Goal: Task Accomplishment & Management: Complete application form

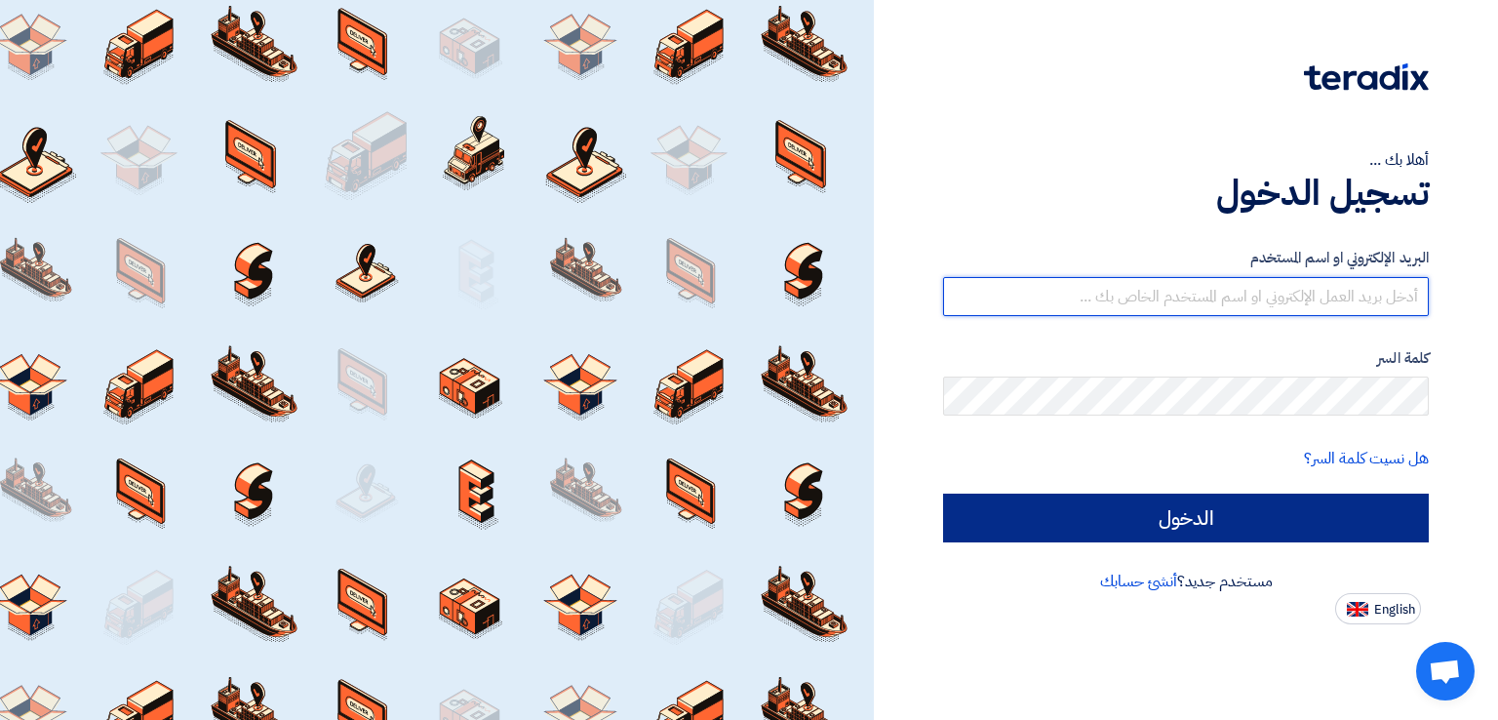
type input "[EMAIL_ADDRESS][DOMAIN_NAME]"
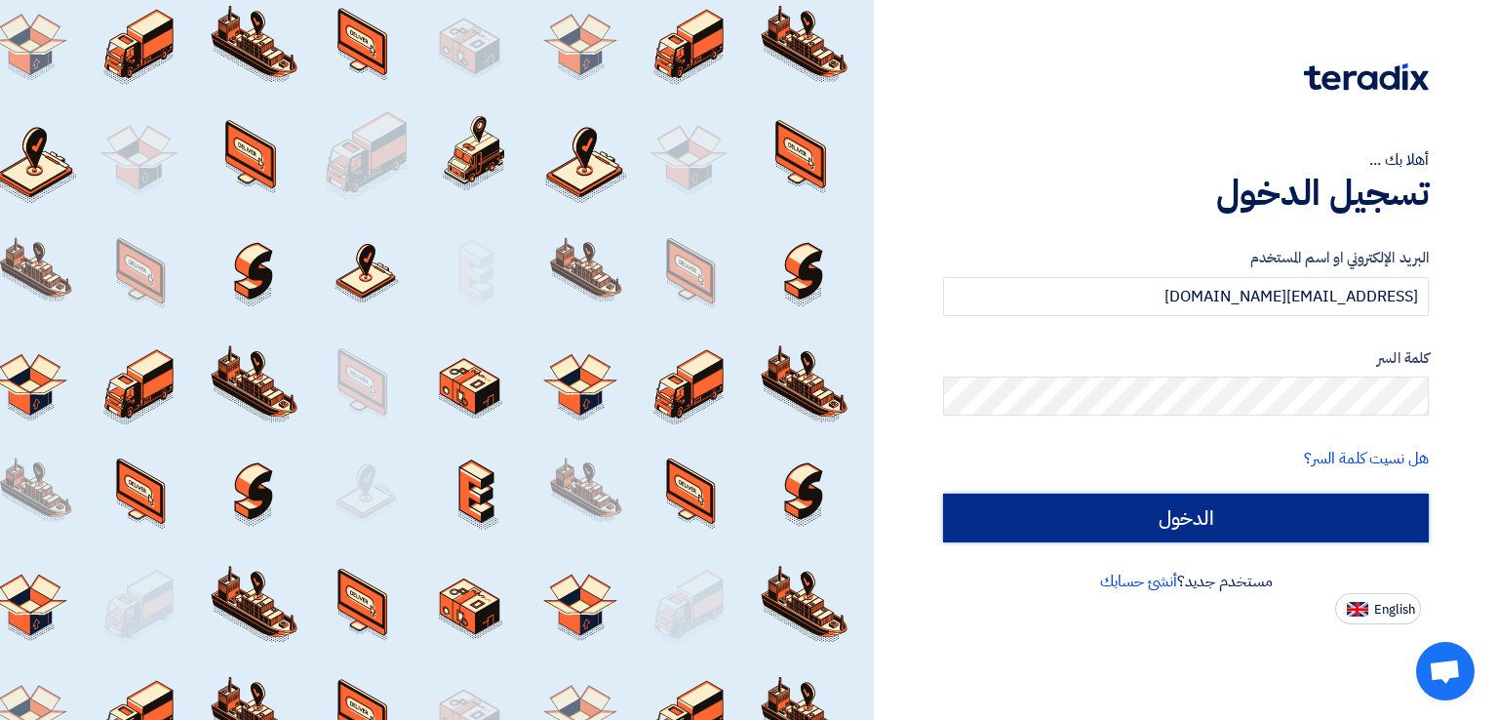
click at [1212, 519] on input "الدخول" at bounding box center [1186, 517] width 486 height 49
type input "Sign in"
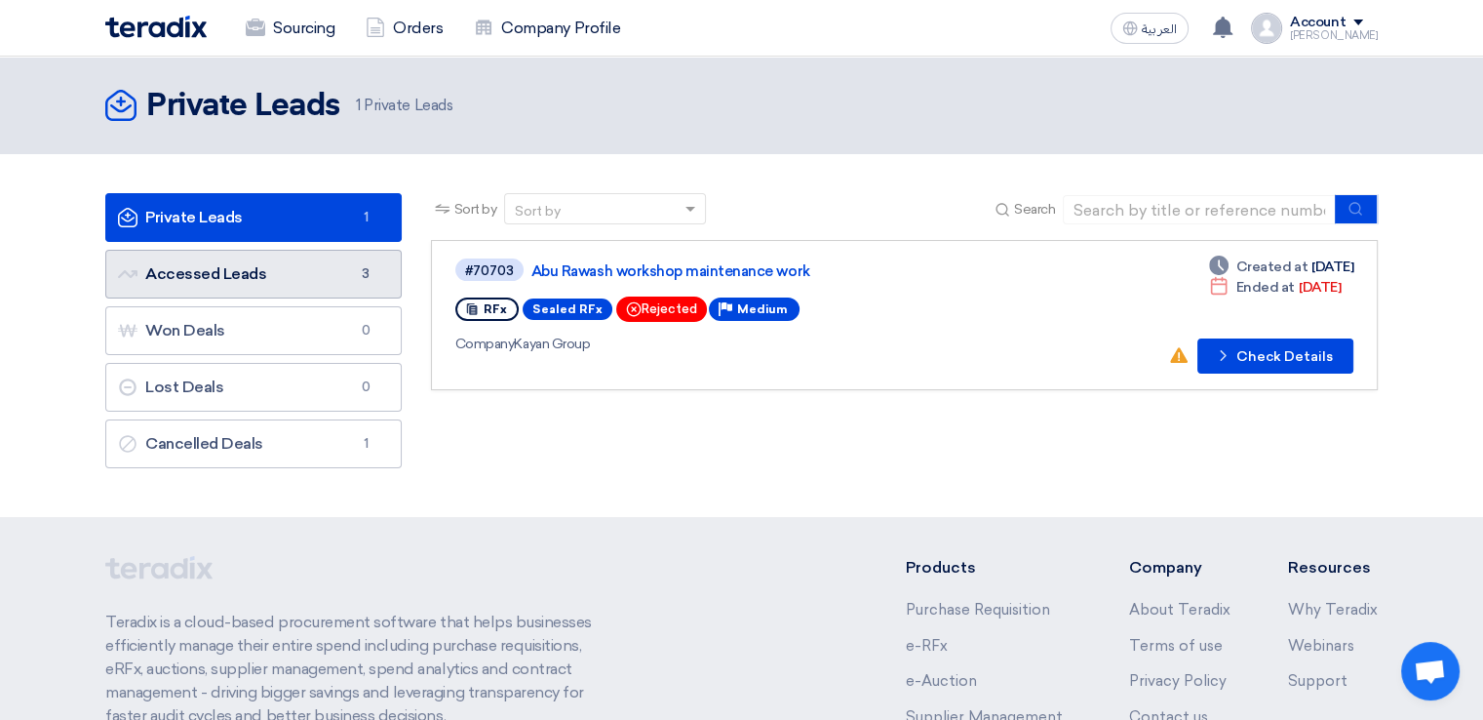
click at [270, 261] on link "Accessed Leads Accessed Leads 3" at bounding box center [253, 274] width 296 height 49
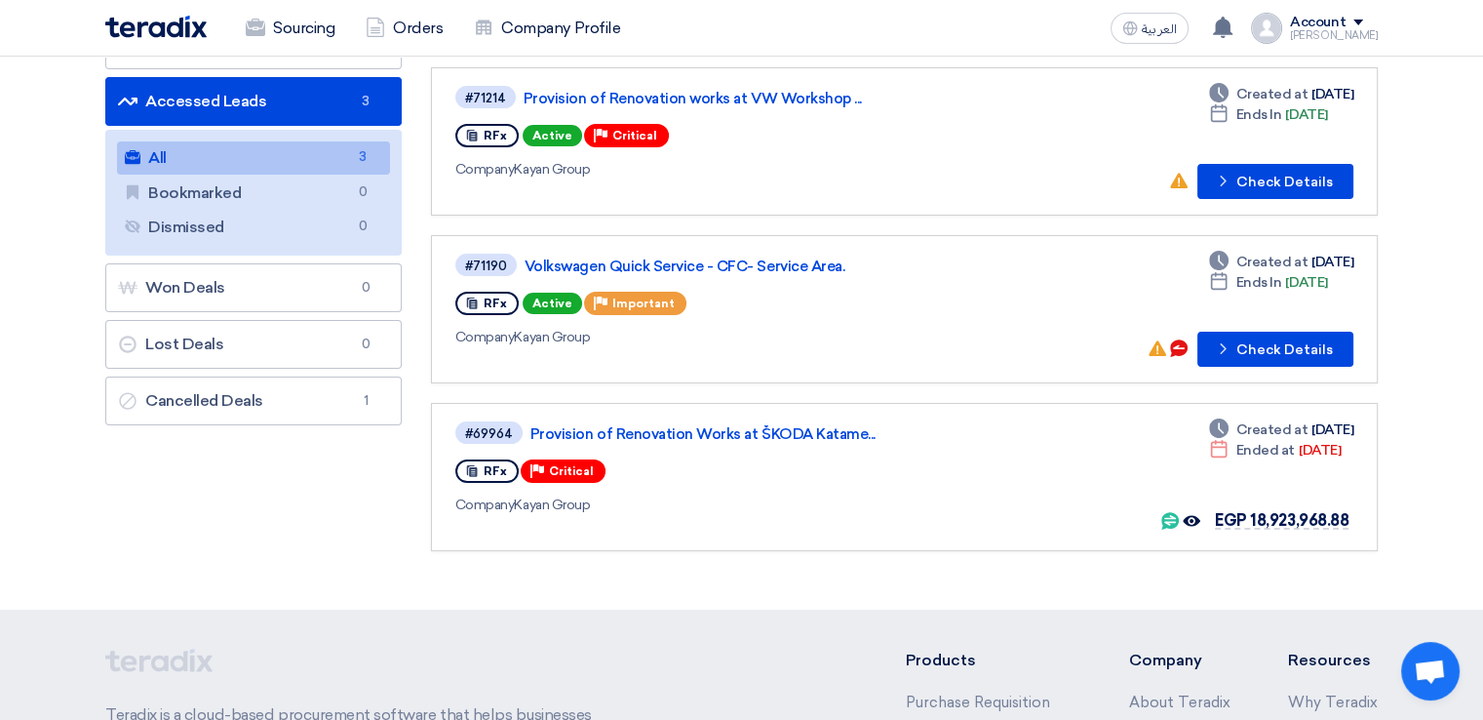
scroll to position [144, 0]
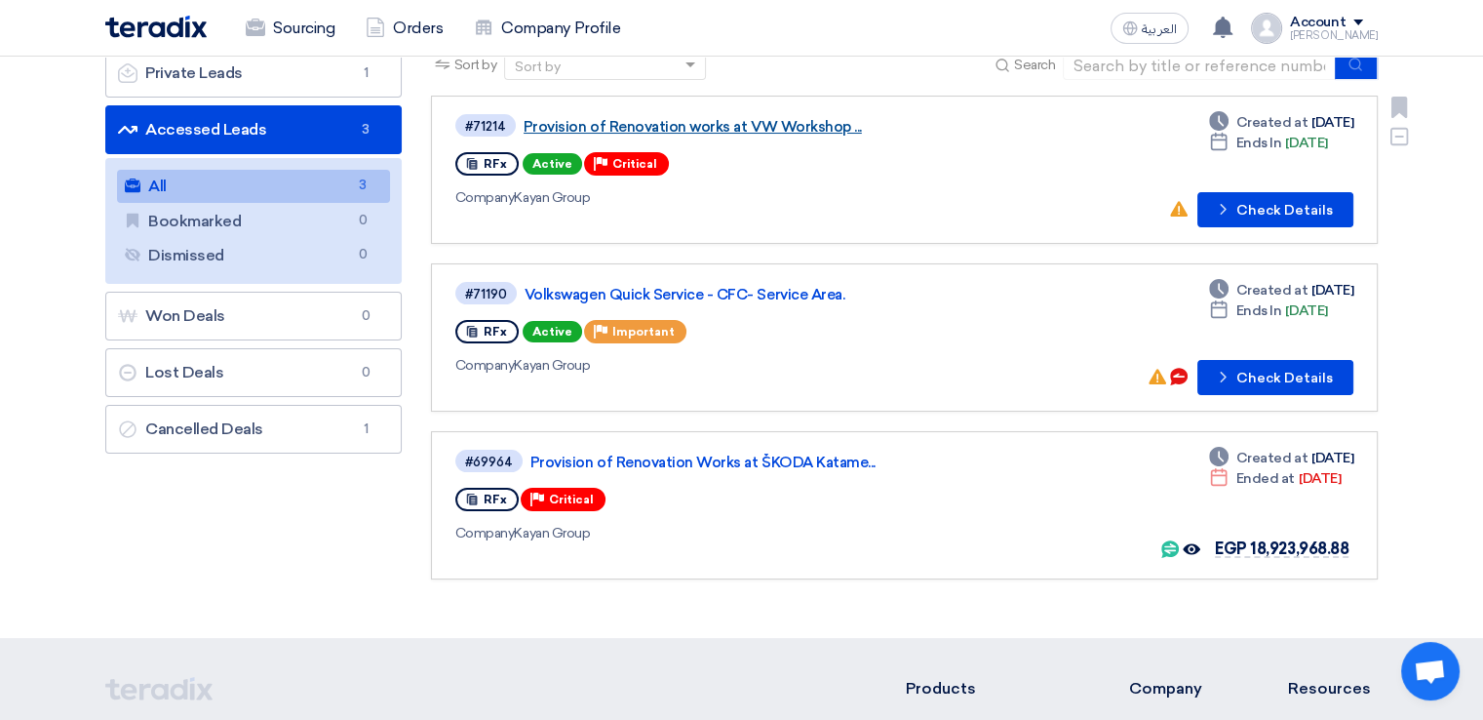
click at [823, 125] on link "Provision of Renovation works at VW Workshop ..." at bounding box center [768, 127] width 488 height 18
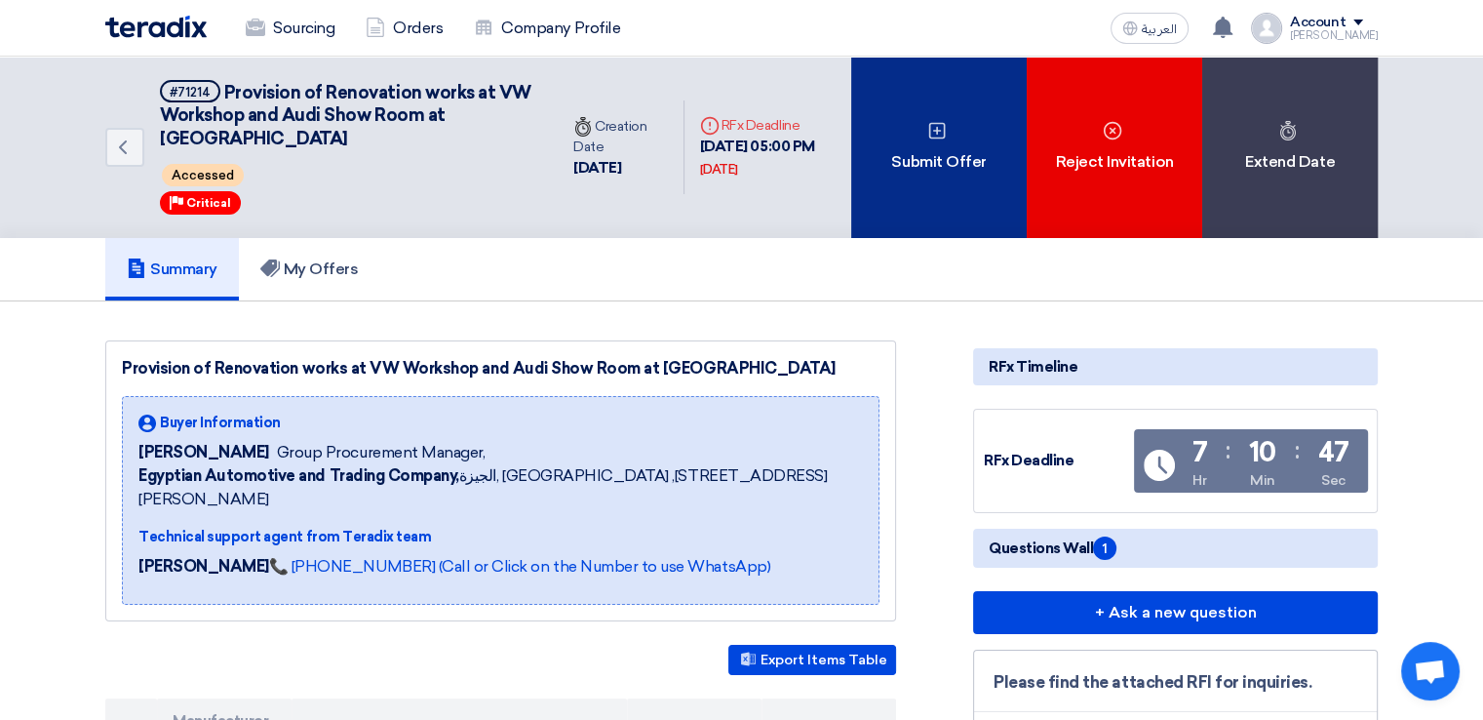
click at [951, 168] on div "Submit Offer" at bounding box center [939, 147] width 176 height 181
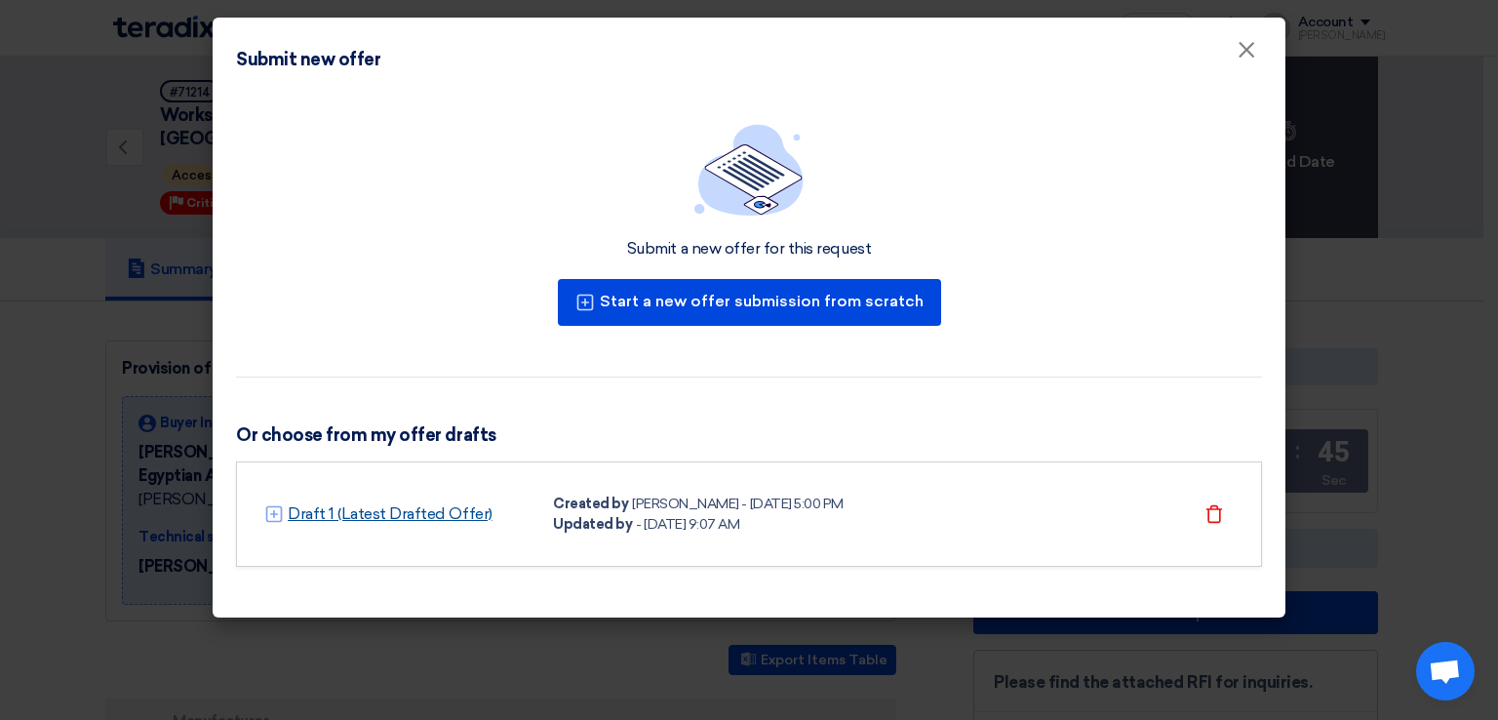
click at [429, 518] on link "Draft 1 (Latest Drafted Offer)" at bounding box center [390, 513] width 205 height 23
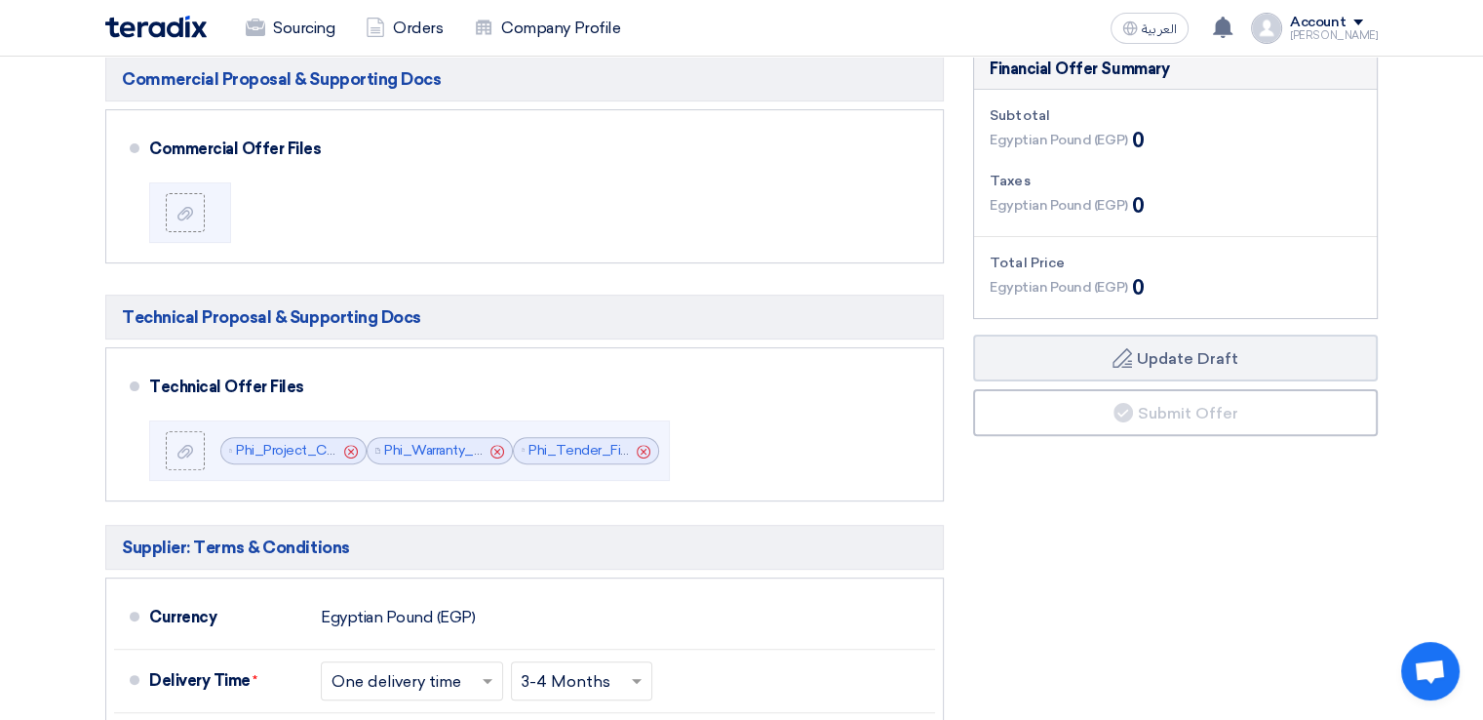
scroll to position [562, 0]
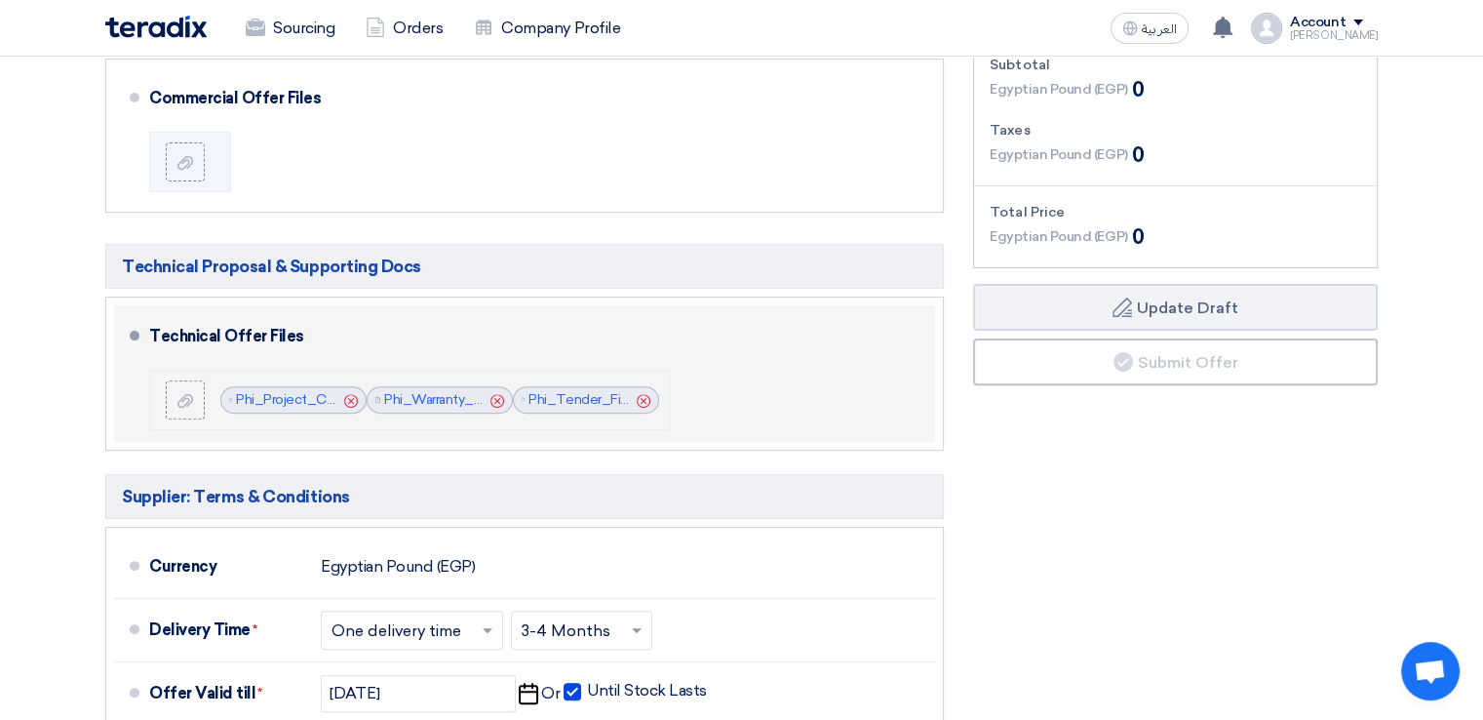
click at [641, 398] on icon "Cancel" at bounding box center [644, 401] width 14 height 14
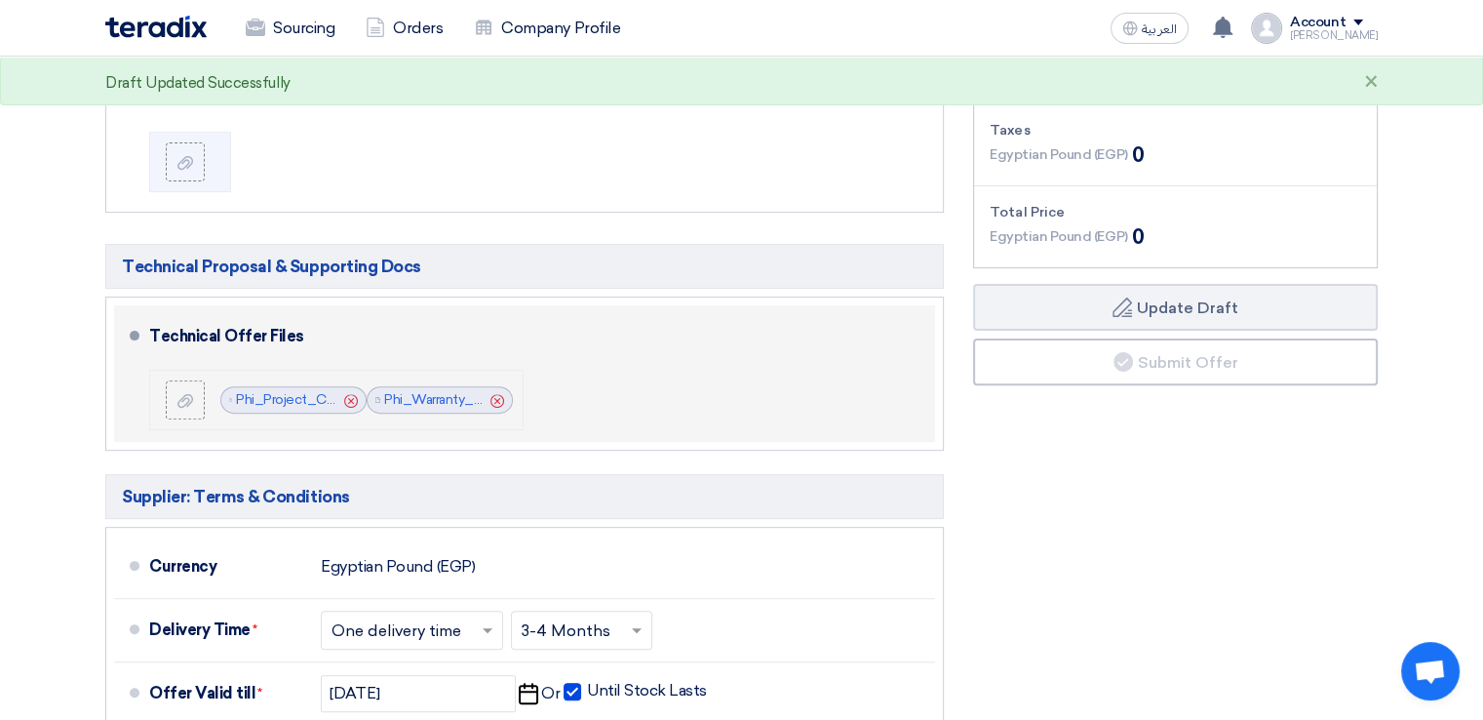
click at [496, 401] on icon "Cancel" at bounding box center [497, 401] width 14 height 14
click at [352, 394] on icon "Cancel" at bounding box center [351, 401] width 14 height 14
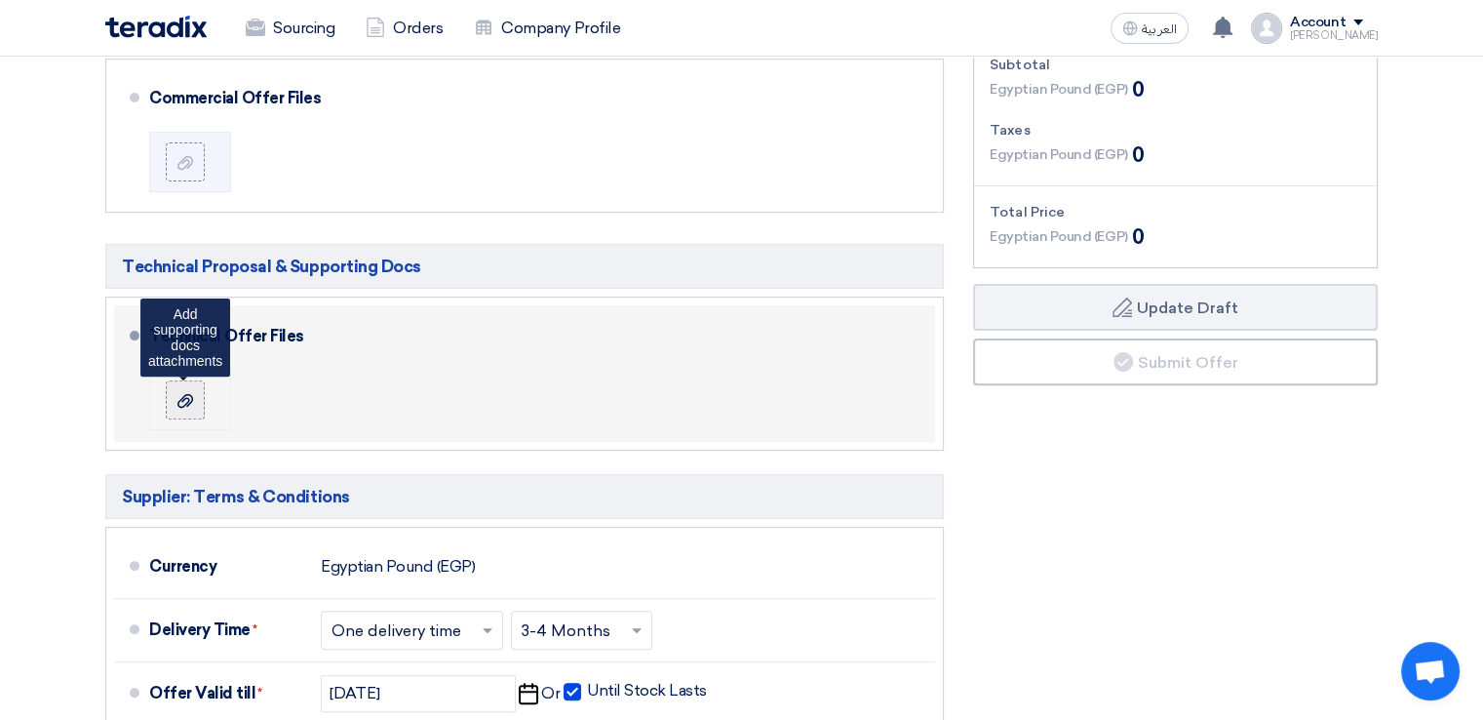
click at [187, 401] on icon at bounding box center [185, 401] width 16 height 16
click at [0, 0] on input "file" at bounding box center [0, 0] width 0 height 0
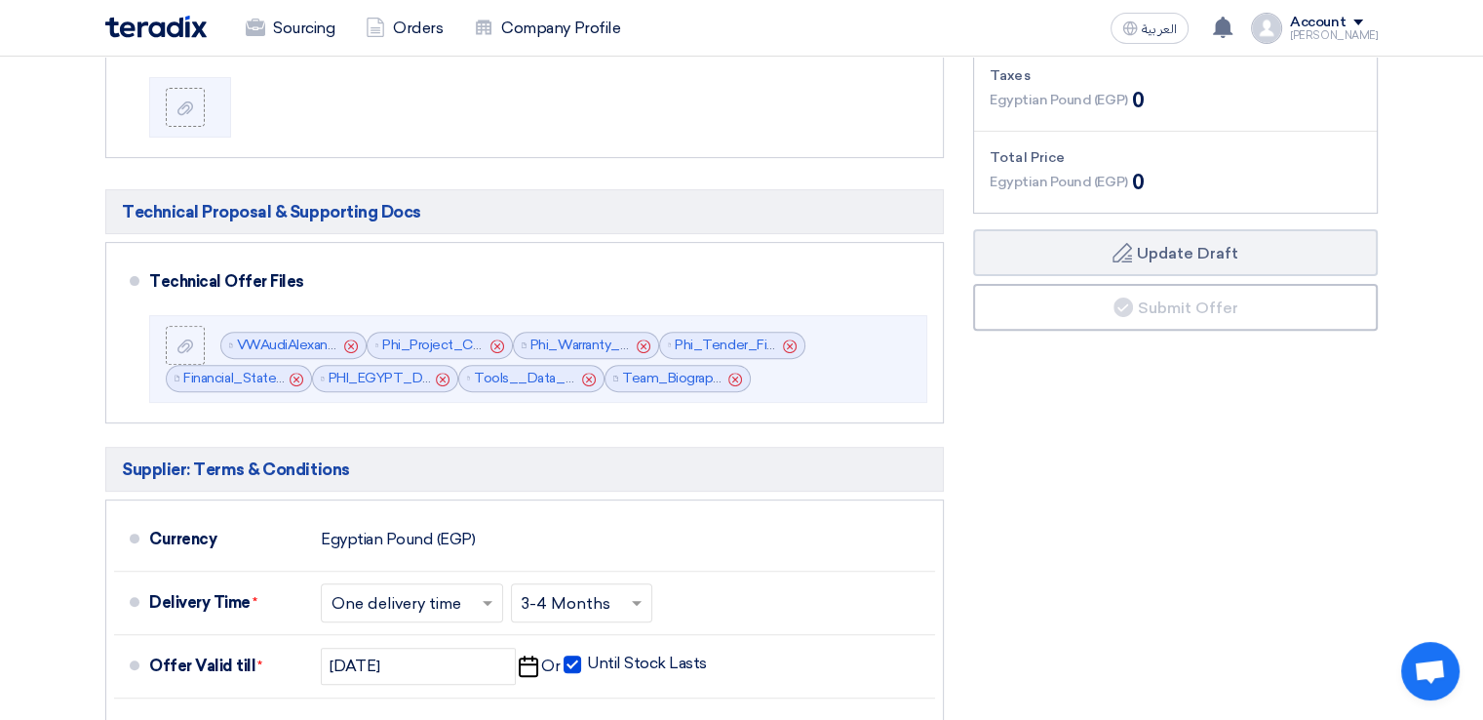
scroll to position [614, 0]
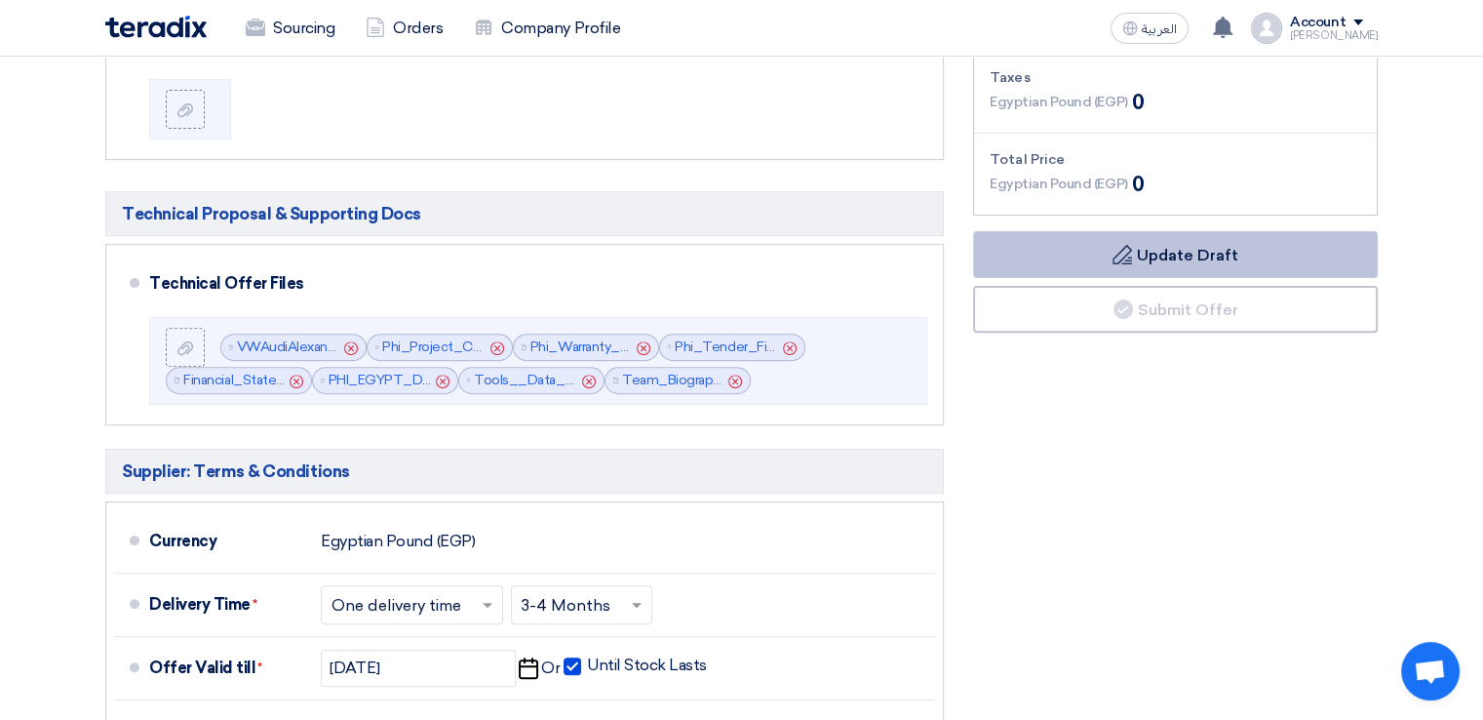
click at [1180, 248] on button "Draft Update Draft" at bounding box center [1175, 254] width 405 height 47
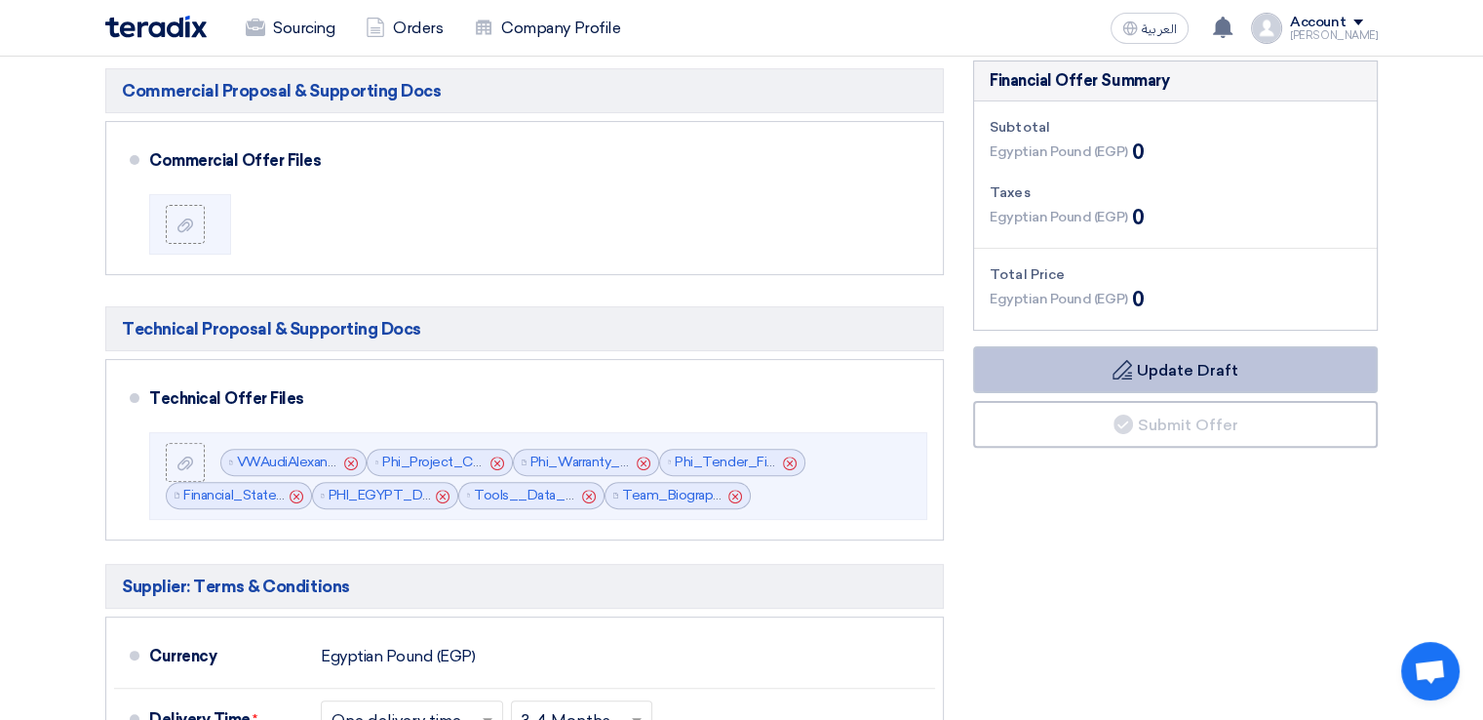
scroll to position [0, 0]
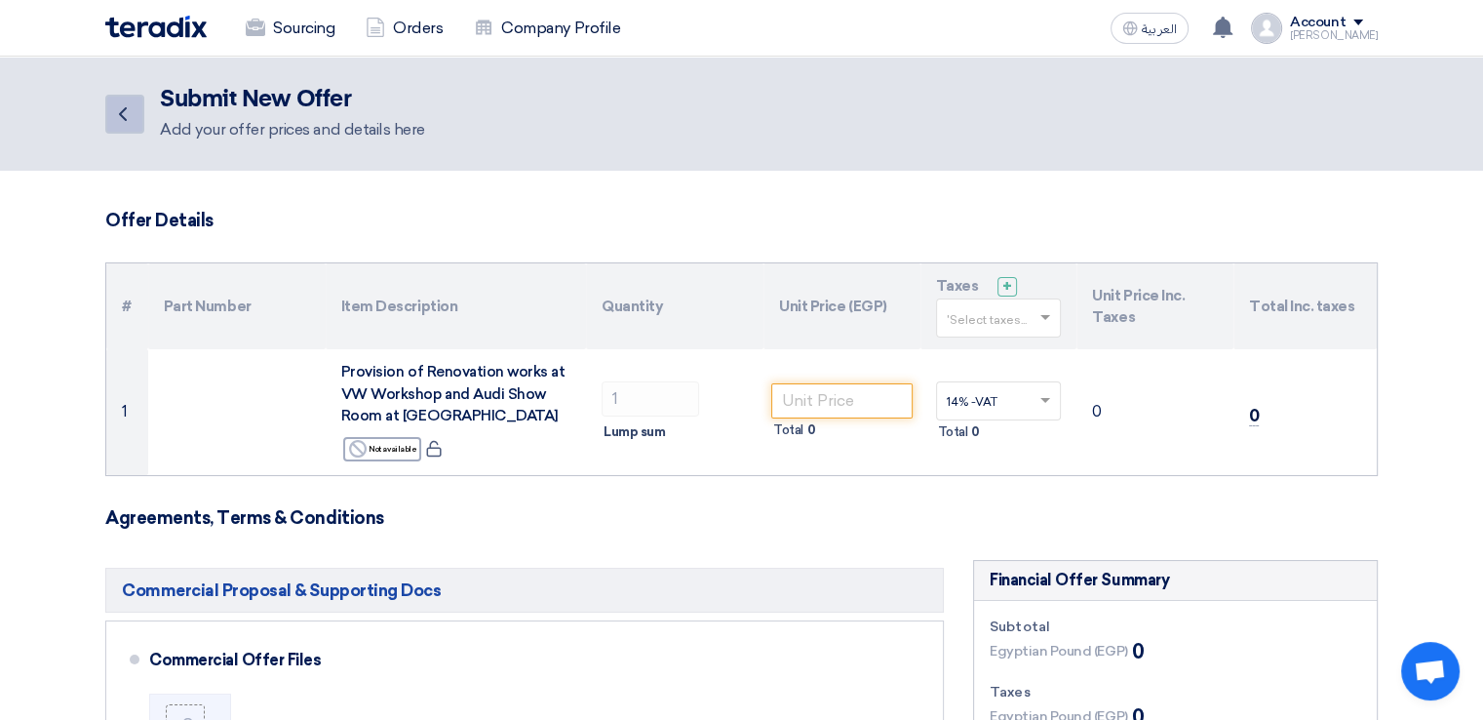
click at [136, 116] on link "Back" at bounding box center [124, 114] width 39 height 39
